Goal: Task Accomplishment & Management: Complete application form

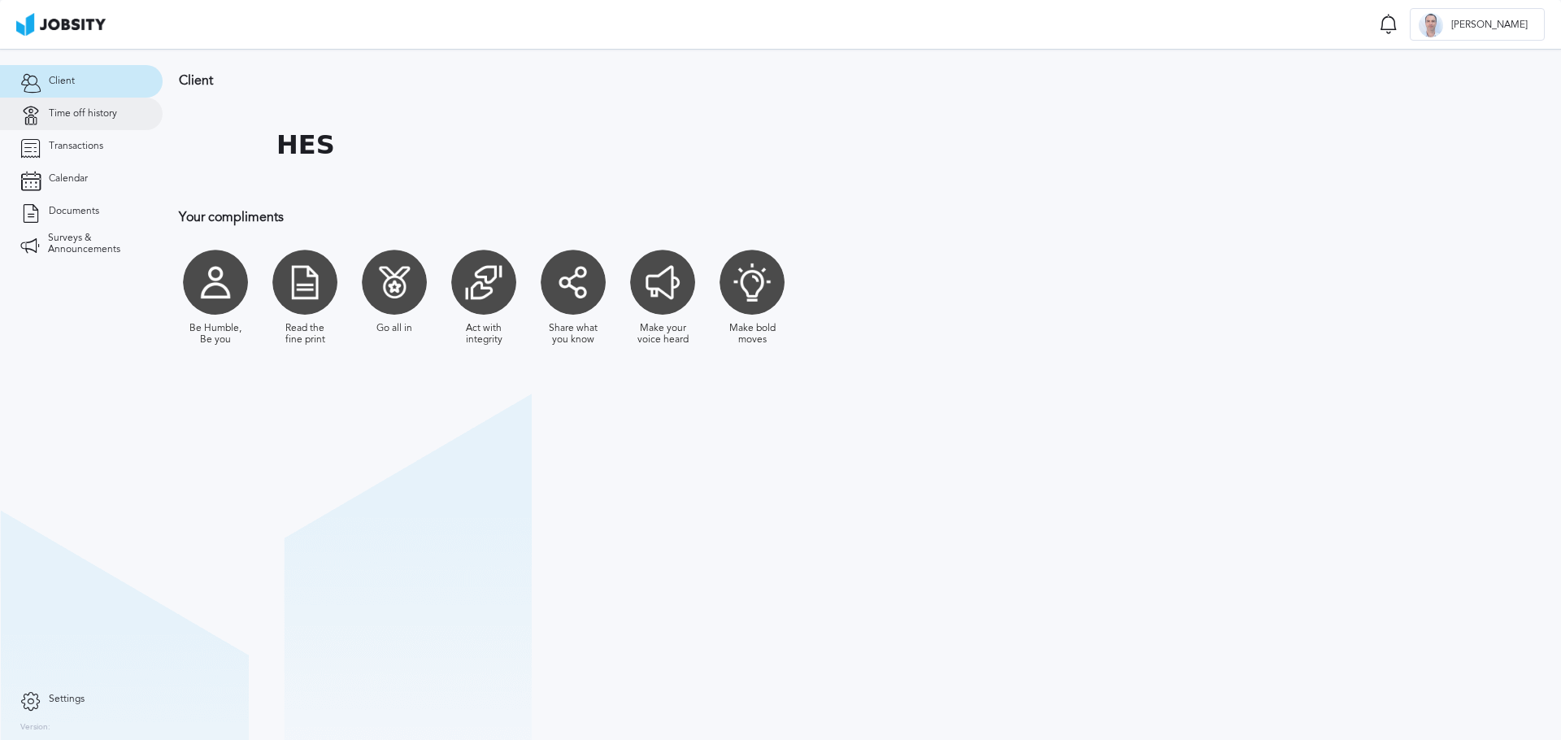
click at [74, 114] on span "Time off history" at bounding box center [83, 113] width 68 height 11
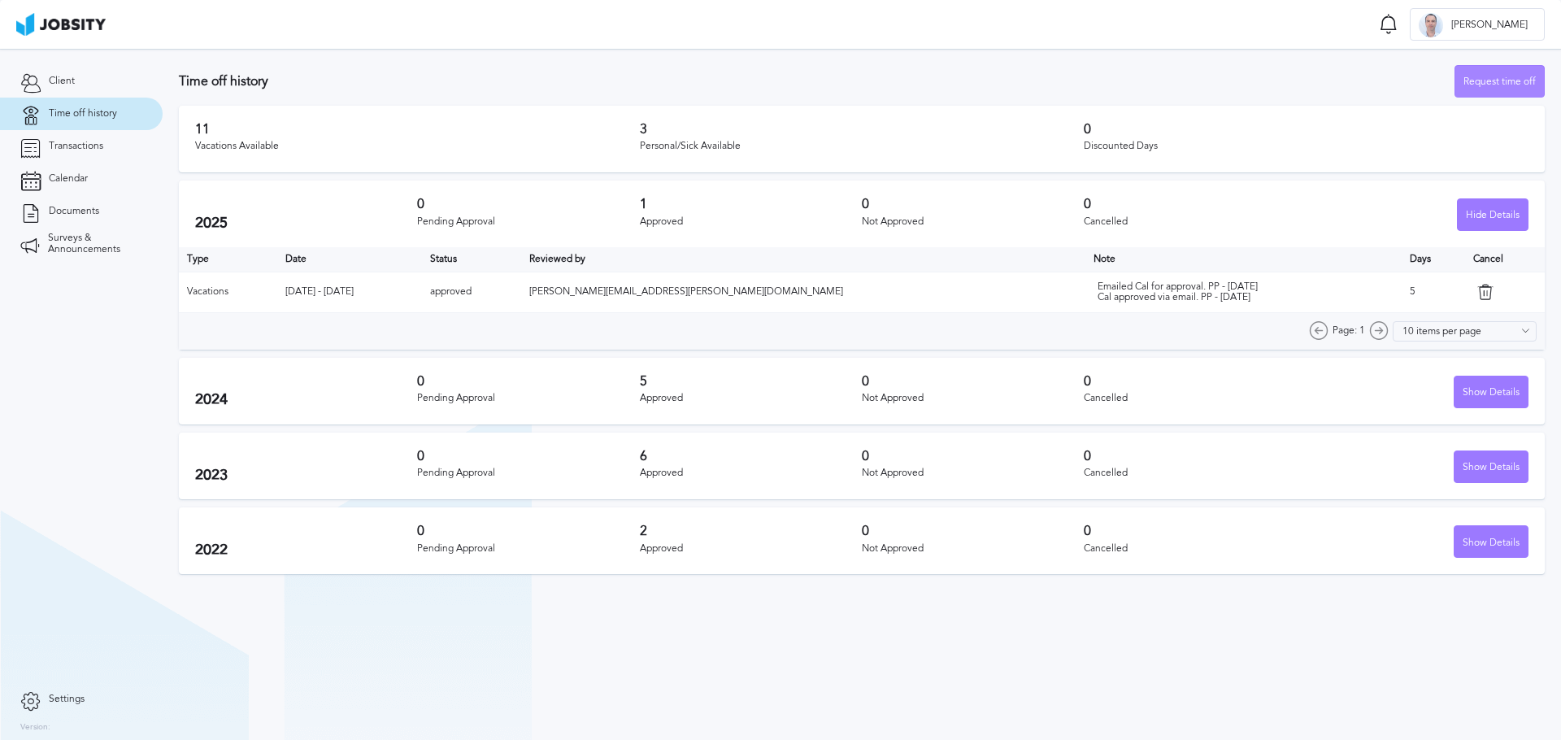
click at [1493, 80] on div "Request time off" at bounding box center [1499, 82] width 89 height 33
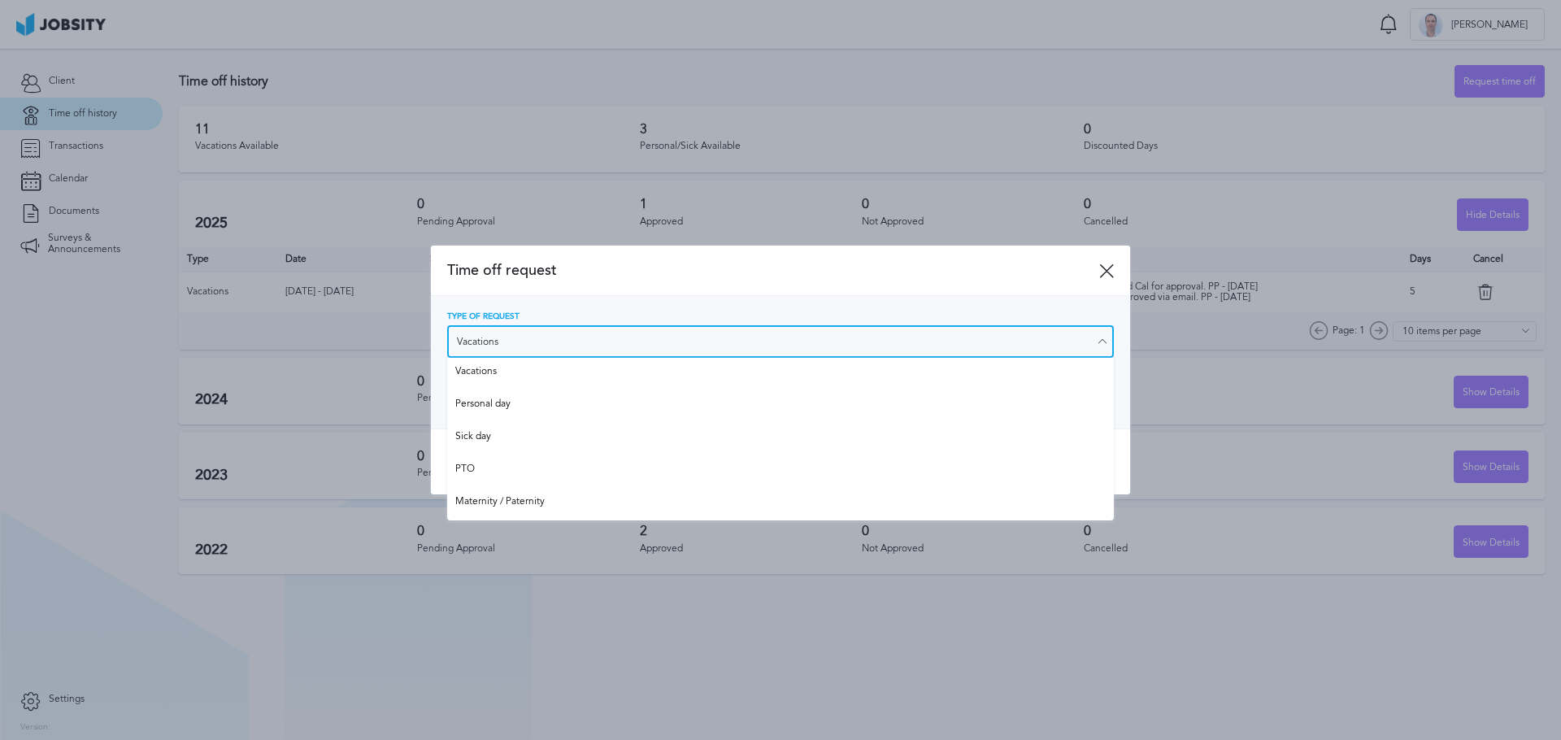
click at [607, 338] on input "Vacations" at bounding box center [780, 341] width 667 height 33
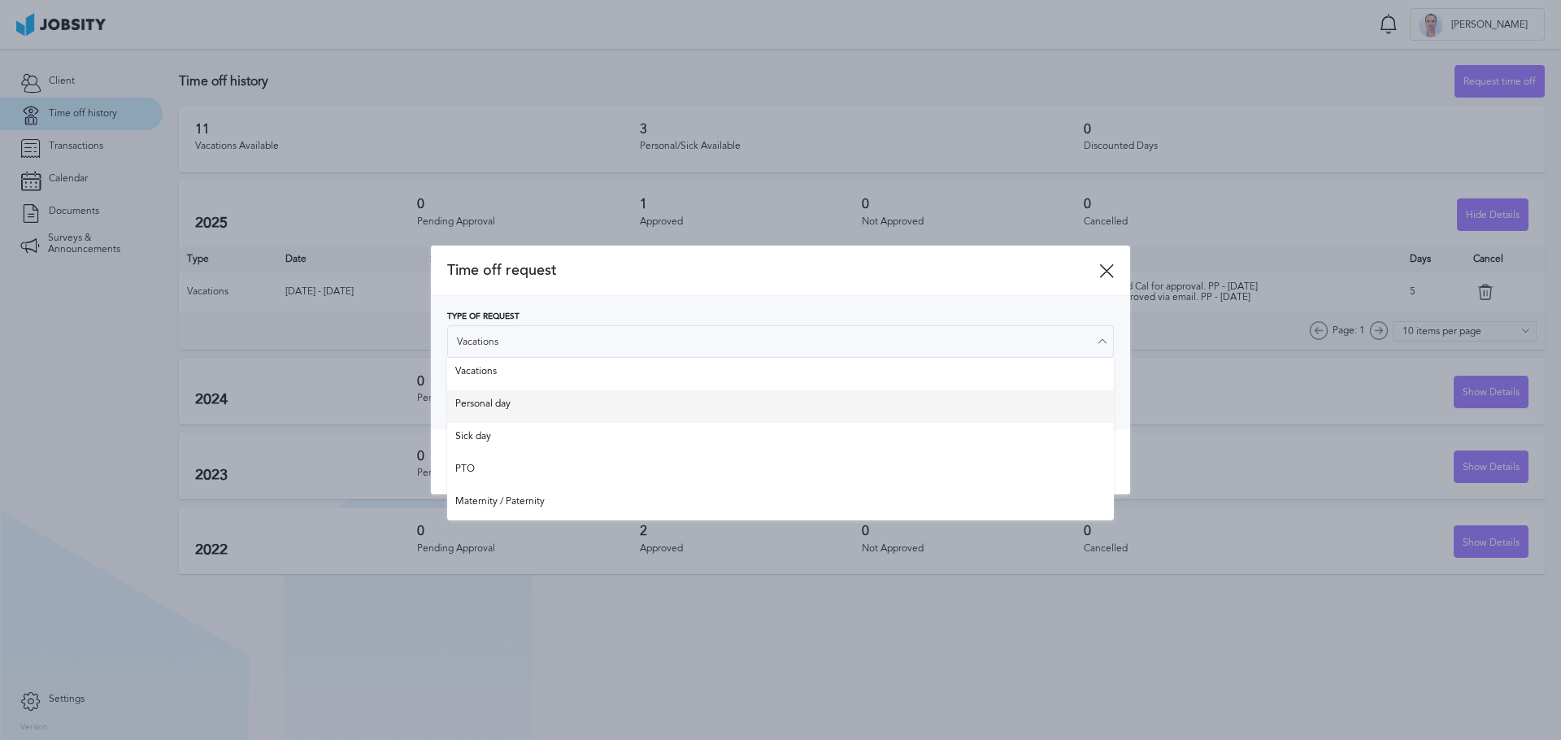
type input "Personal day"
click at [493, 402] on div "Type of Request Personal day Vacations Personal day Sick day PTO Maternity / Pa…" at bounding box center [780, 362] width 667 height 100
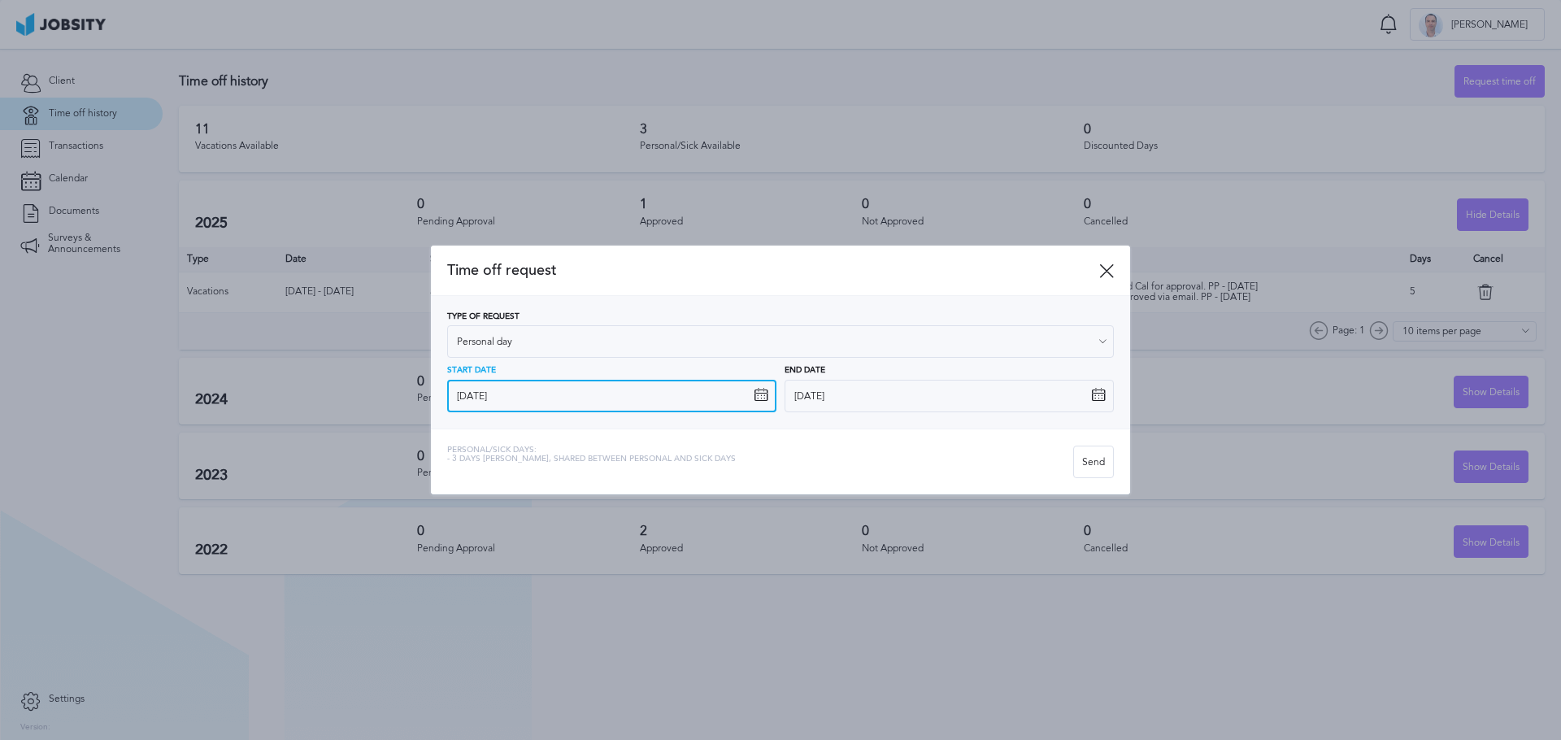
click at [541, 394] on input "[DATE]" at bounding box center [611, 396] width 329 height 33
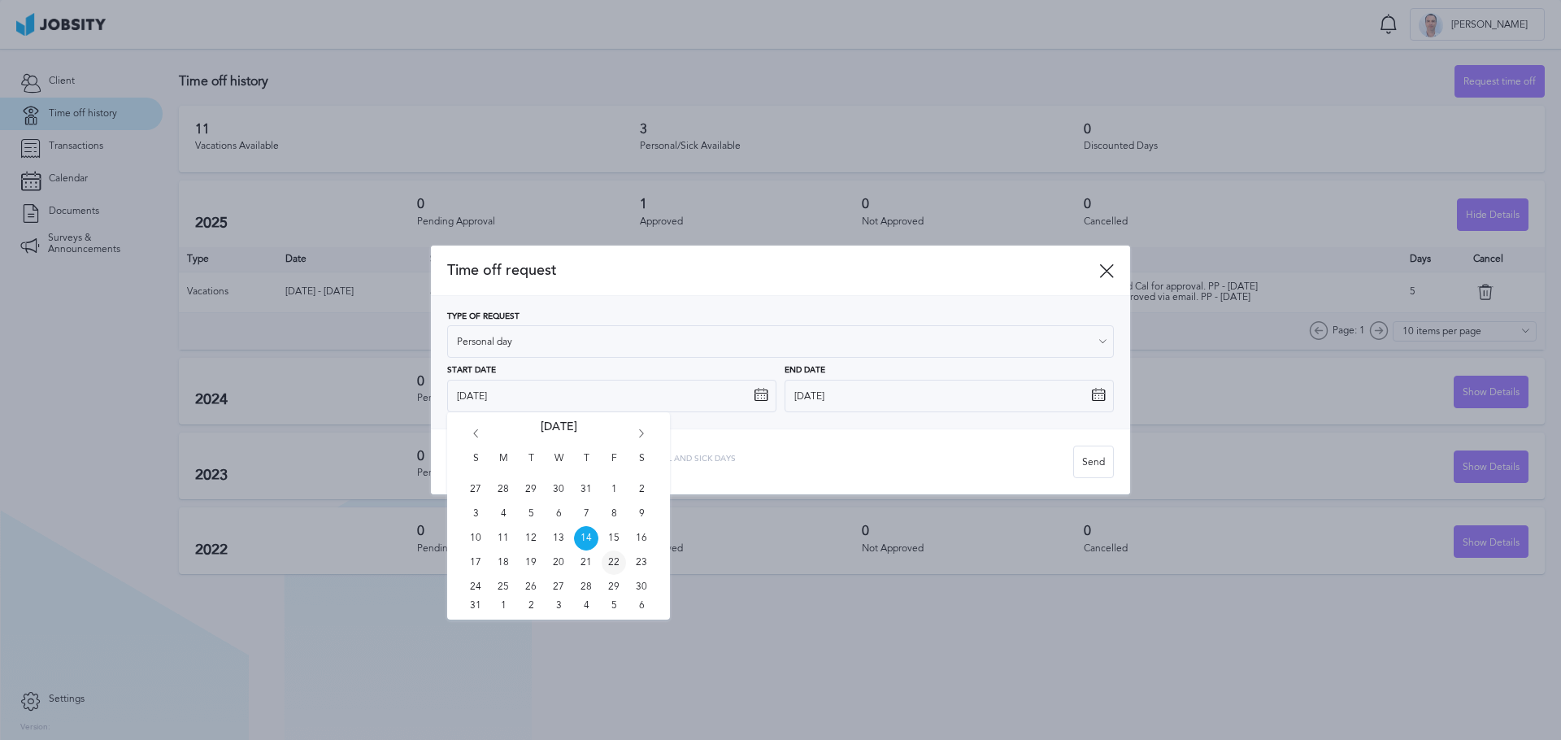
click at [615, 561] on span "22" at bounding box center [614, 562] width 24 height 24
type input "[DATE]"
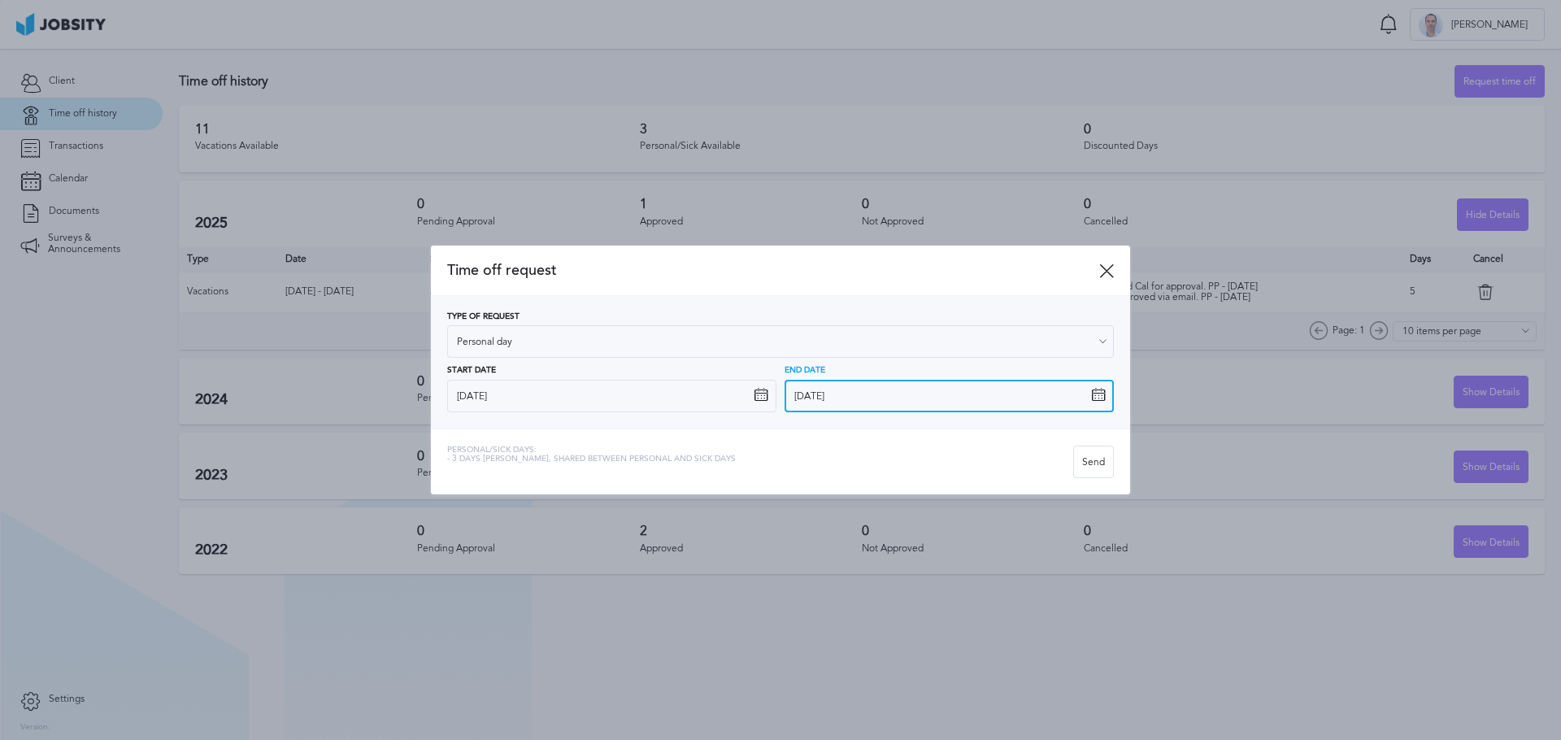
click at [808, 393] on input "[DATE]" at bounding box center [949, 396] width 329 height 33
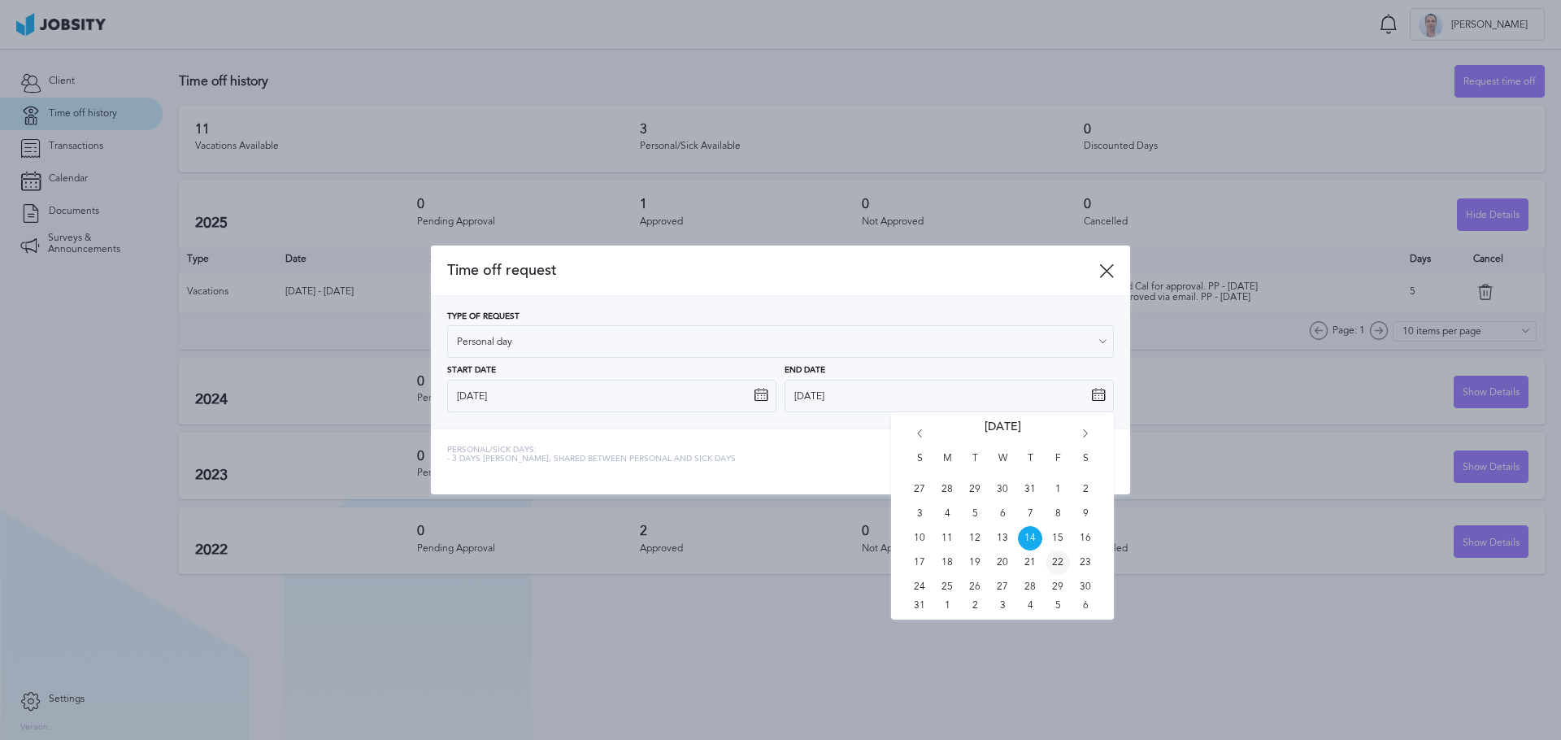
click at [1058, 562] on span "22" at bounding box center [1057, 562] width 24 height 24
type input "[DATE]"
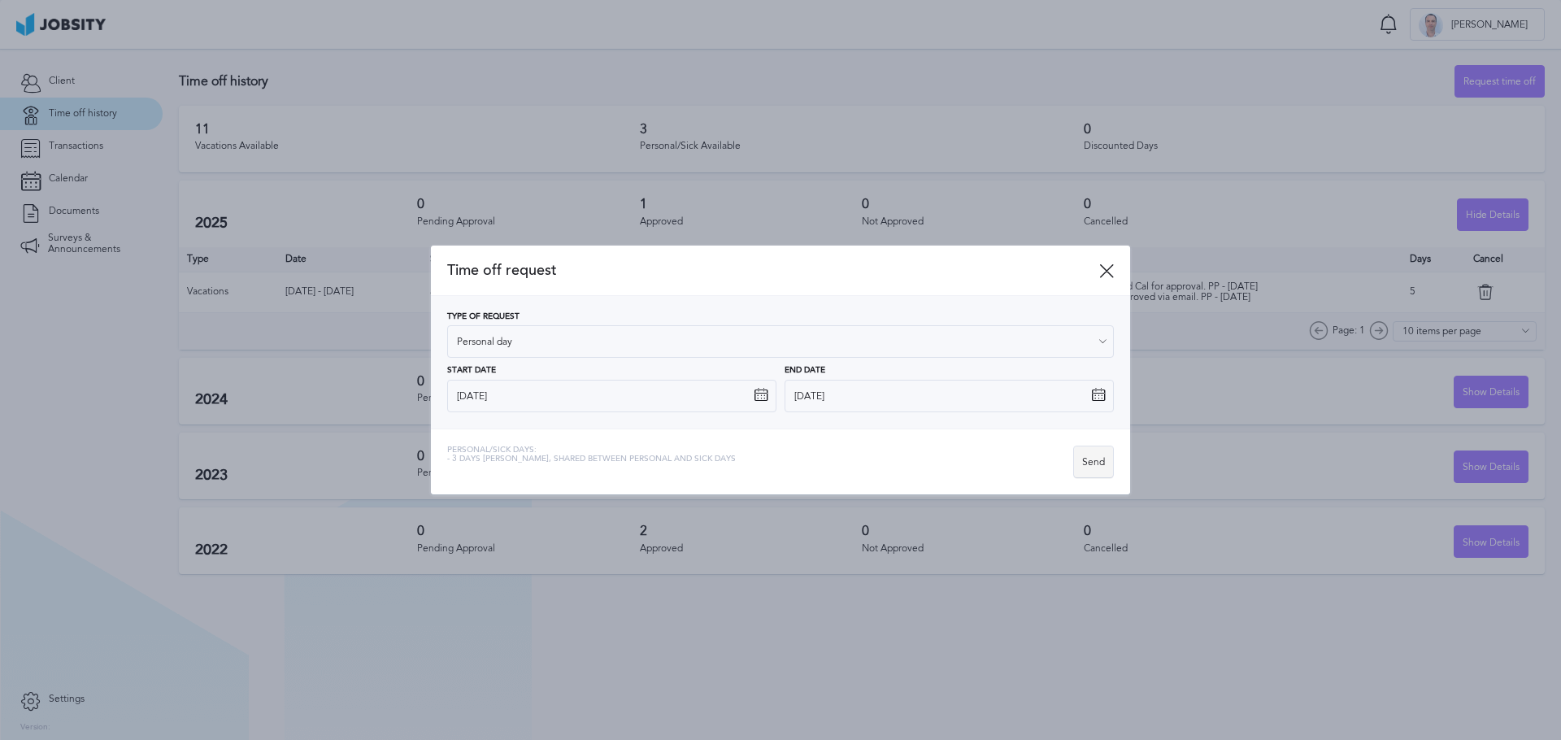
click at [1092, 463] on div "Send" at bounding box center [1093, 462] width 39 height 33
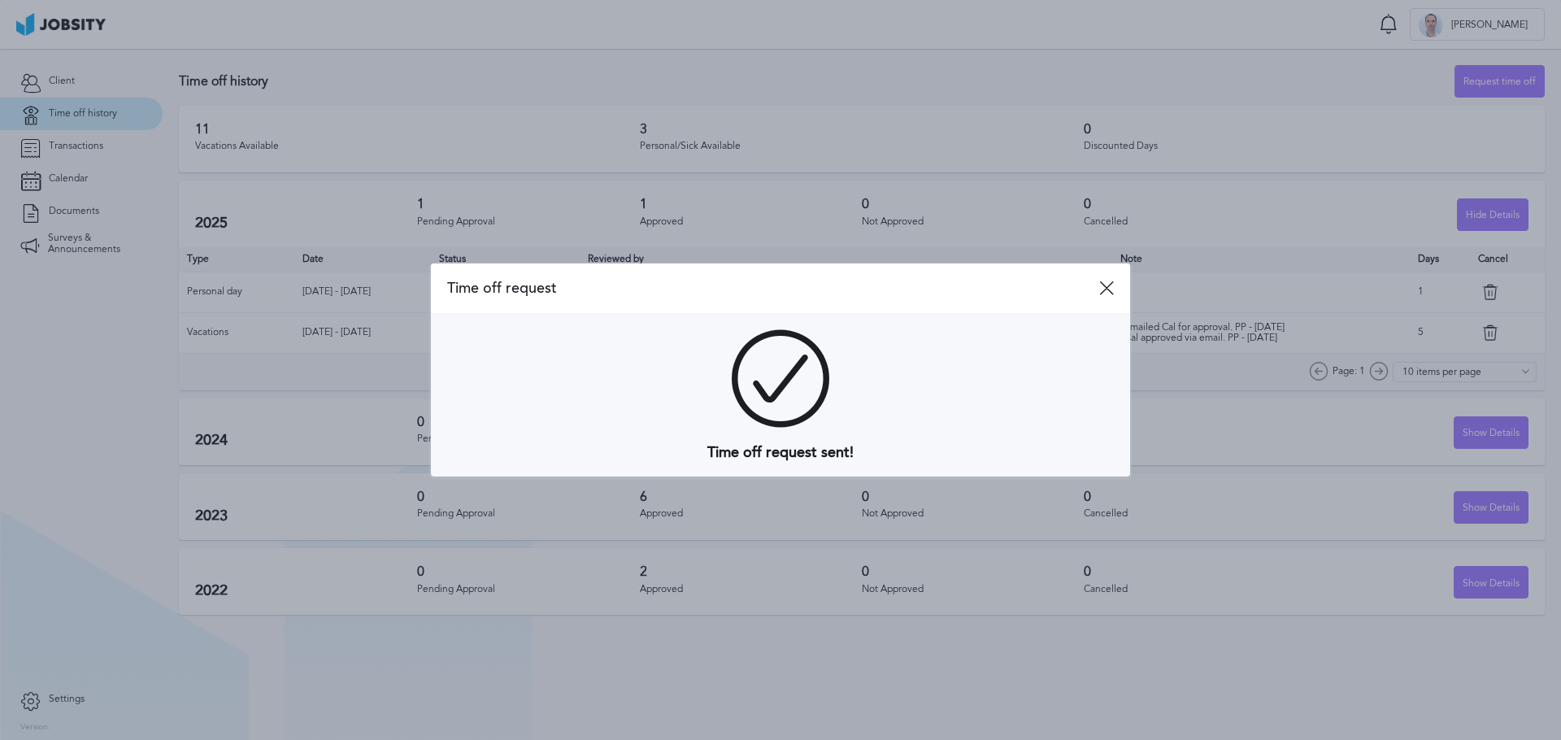
click at [1106, 290] on icon at bounding box center [1106, 287] width 15 height 15
